Goal: Information Seeking & Learning: Learn about a topic

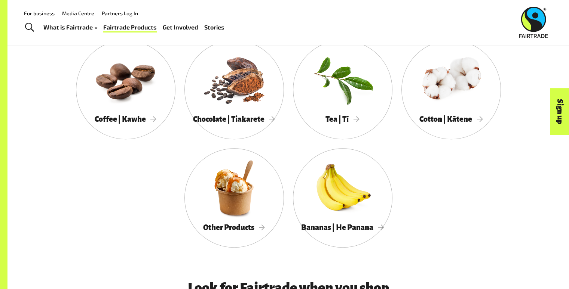
scroll to position [421, 0]
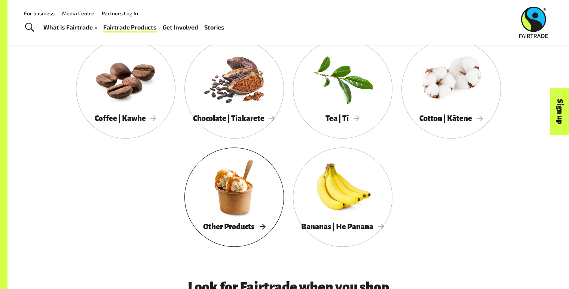
click at [272, 195] on div at bounding box center [233, 187] width 99 height 65
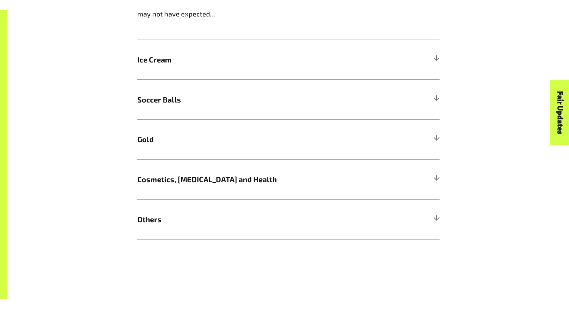
scroll to position [662, 0]
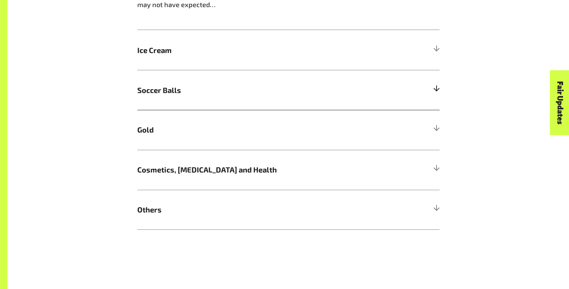
click at [264, 95] on span "Soccer Balls" at bounding box center [250, 90] width 227 height 11
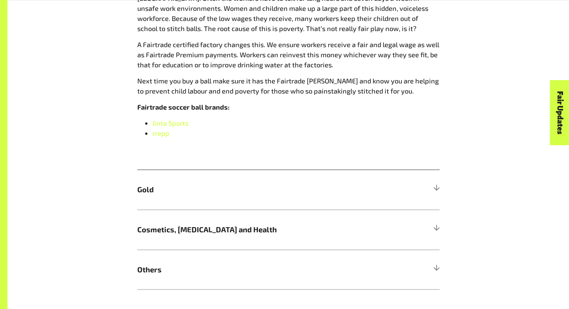
scroll to position [845, 0]
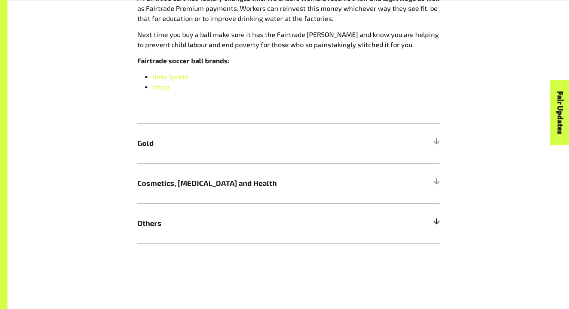
click at [416, 234] on h5 "Others" at bounding box center [288, 223] width 302 height 40
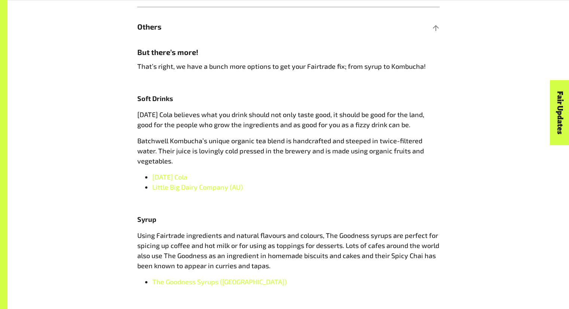
click at [511, 204] on div "More Fairtrade products Bet you didn’t know Fairtrade gold can be found in your…" at bounding box center [288, 95] width 467 height 643
